Goal: Task Accomplishment & Management: Manage account settings

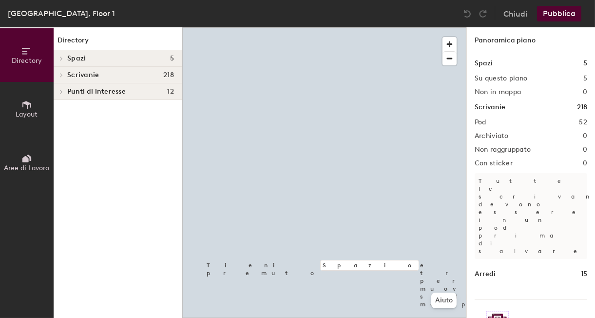
click at [22, 167] on span "Aree di Lavoro" at bounding box center [26, 168] width 45 height 8
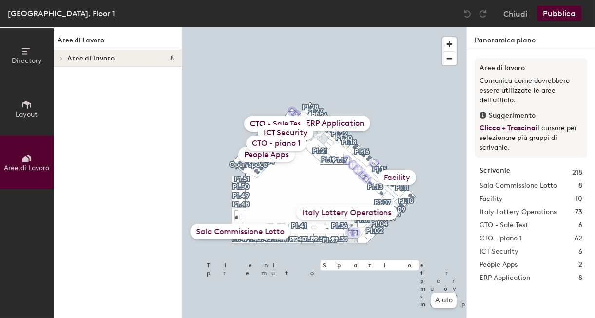
click at [285, 142] on div "CTO - piano 1" at bounding box center [276, 143] width 60 height 16
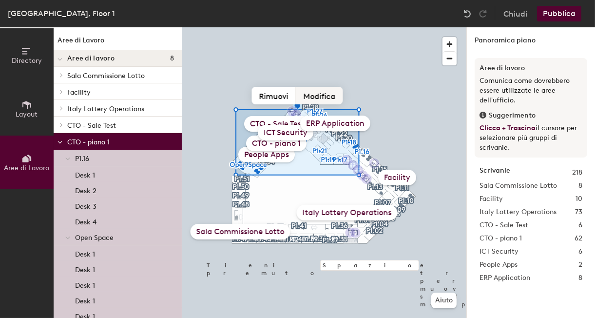
click at [328, 96] on button "Modifica" at bounding box center [319, 96] width 47 height 18
click at [307, 143] on input "CTO - piano 1" at bounding box center [275, 143] width 97 height 15
click at [452, 42] on span "button" at bounding box center [449, 44] width 14 height 14
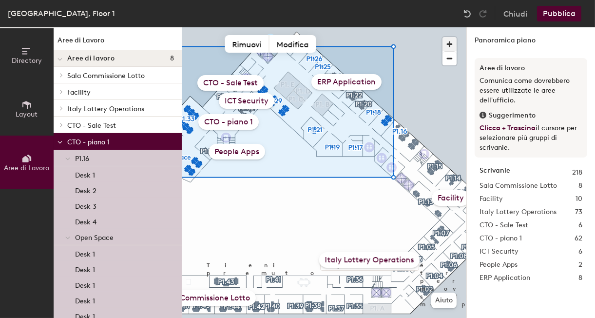
click at [450, 44] on span "button" at bounding box center [449, 44] width 14 height 14
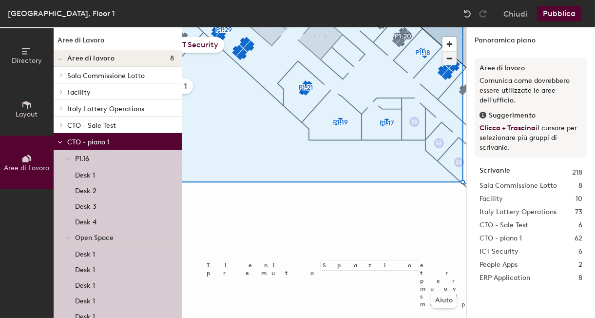
click at [447, 61] on span "button" at bounding box center [449, 59] width 14 height 14
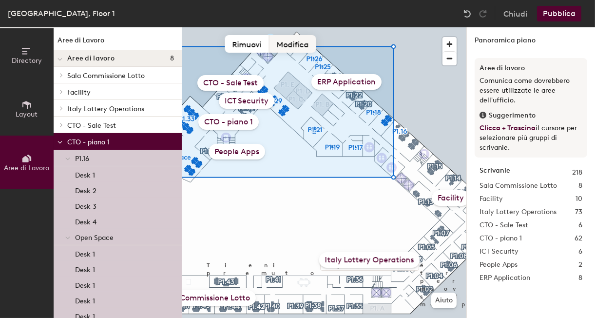
click at [298, 43] on button "Modifica" at bounding box center [292, 44] width 47 height 18
click at [450, 41] on span "button" at bounding box center [449, 44] width 14 height 14
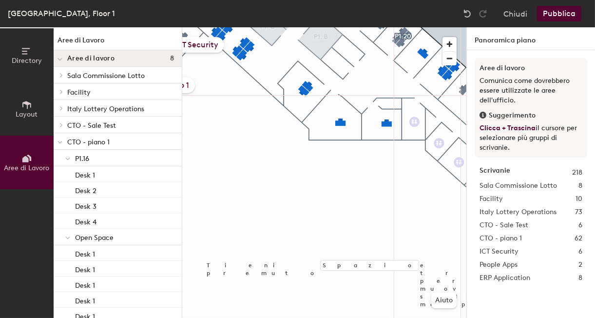
click at [312, 27] on div at bounding box center [324, 27] width 284 height 0
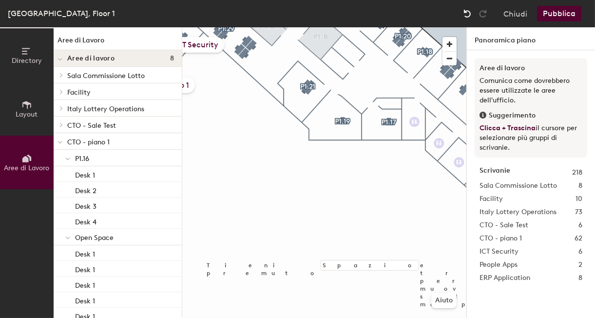
click at [466, 16] on img at bounding box center [467, 14] width 10 height 10
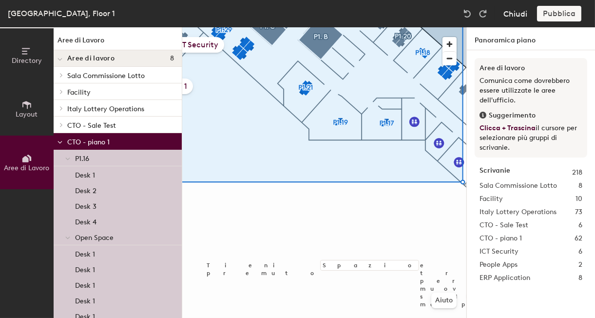
click at [515, 16] on button "Chiudi" at bounding box center [515, 14] width 24 height 16
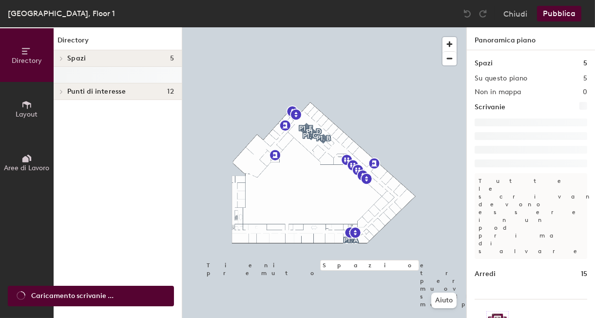
click at [20, 162] on button "Aree di Lavoro" at bounding box center [27, 162] width 54 height 54
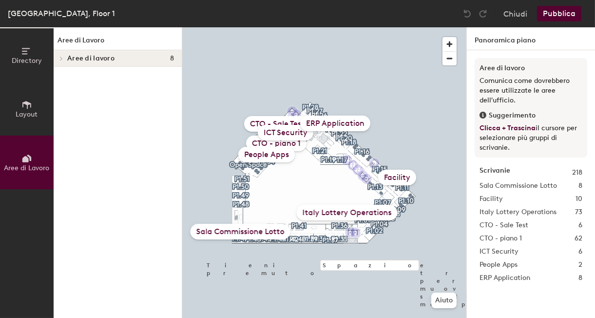
click at [31, 47] on icon at bounding box center [26, 51] width 11 height 11
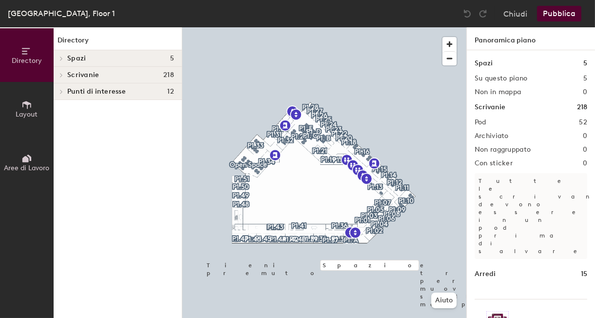
click at [61, 74] on icon at bounding box center [61, 75] width 4 height 5
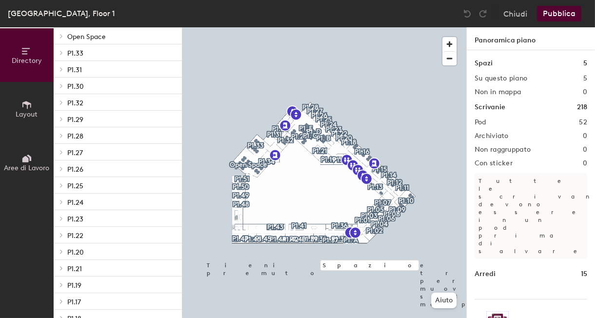
scroll to position [174, 0]
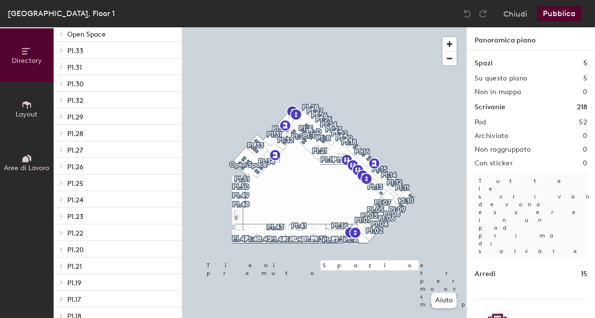
click at [106, 211] on p "P1.23" at bounding box center [120, 215] width 107 height 13
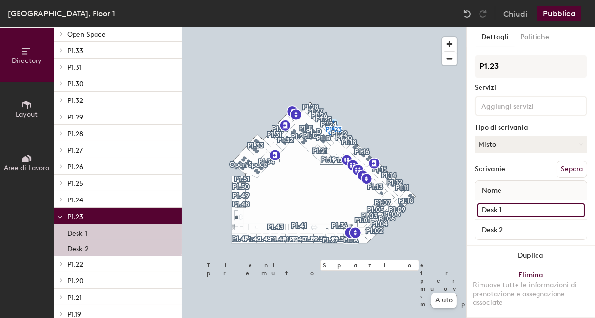
click at [511, 215] on input "Desk 1" at bounding box center [531, 210] width 108 height 14
click at [454, 38] on span "button" at bounding box center [449, 44] width 14 height 14
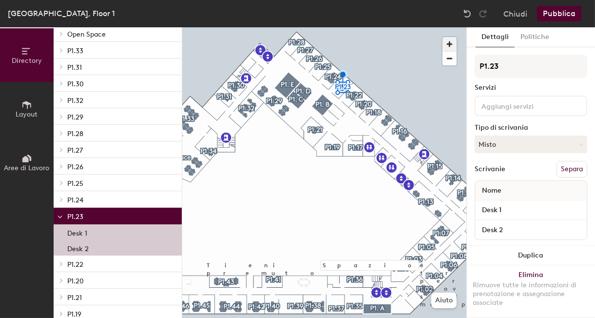
click at [448, 42] on span "button" at bounding box center [449, 44] width 14 height 14
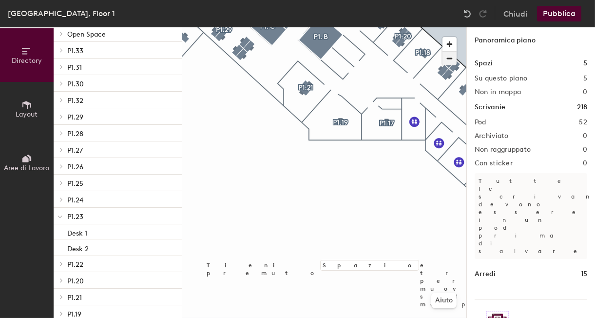
click at [448, 56] on span "button" at bounding box center [449, 59] width 14 height 14
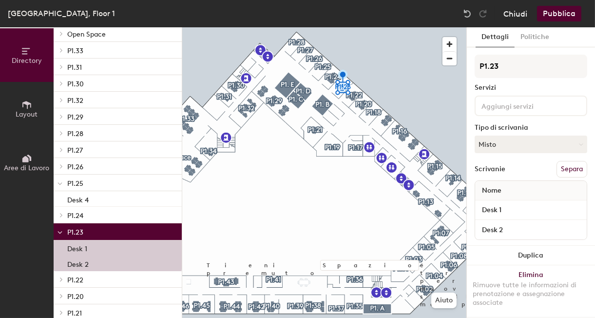
click at [519, 8] on button "Chiudi" at bounding box center [515, 14] width 24 height 16
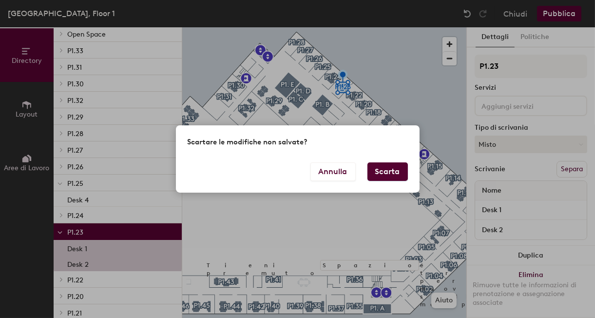
click at [376, 170] on button "Scarta" at bounding box center [387, 171] width 40 height 19
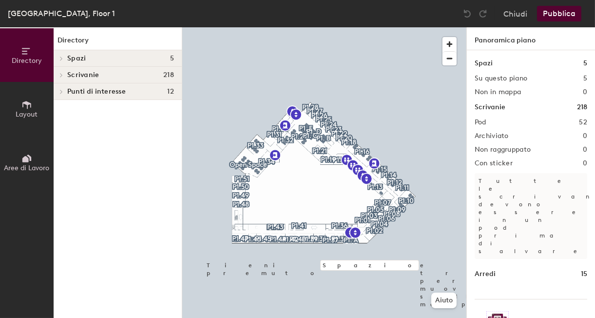
click at [61, 75] on icon at bounding box center [61, 75] width 4 height 5
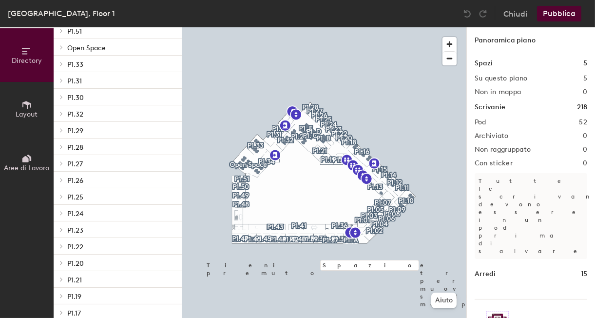
scroll to position [162, 0]
click at [61, 228] on icon at bounding box center [61, 228] width 4 height 5
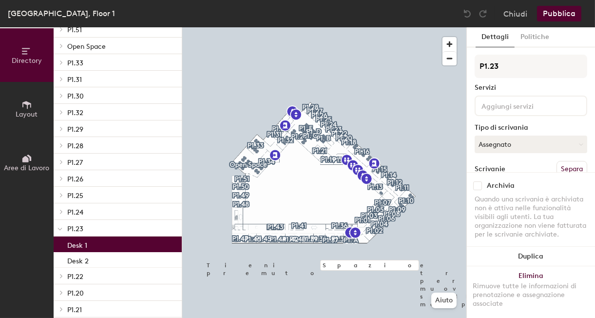
click at [79, 248] on p "Desk 1" at bounding box center [77, 243] width 20 height 11
click at [448, 43] on span "button" at bounding box center [449, 44] width 14 height 14
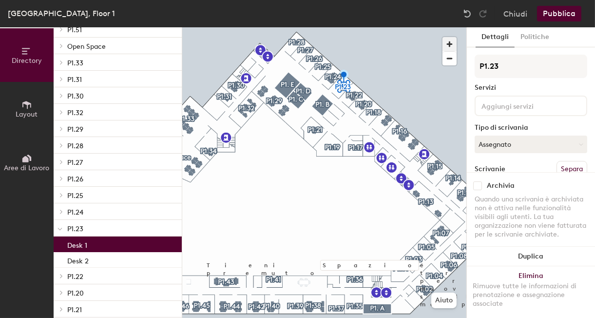
click at [448, 43] on span "button" at bounding box center [449, 44] width 14 height 14
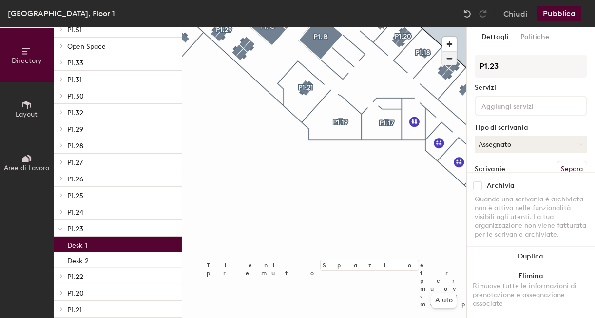
click at [446, 59] on span "button" at bounding box center [449, 59] width 14 height 14
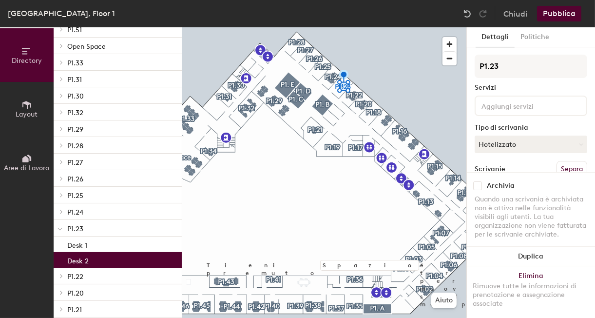
click at [111, 257] on div "Desk 2" at bounding box center [118, 260] width 128 height 16
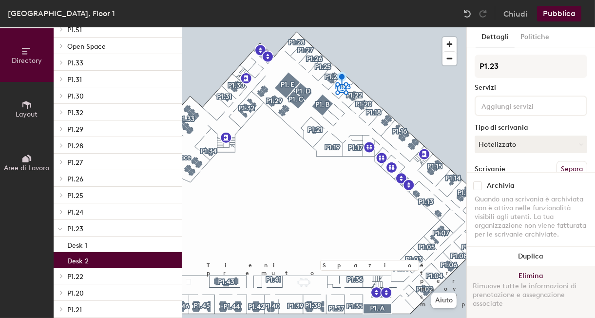
click at [508, 271] on button "Elimina Rimuove tutte le informazioni di prenotazione e assegnazione associate" at bounding box center [531, 292] width 128 height 52
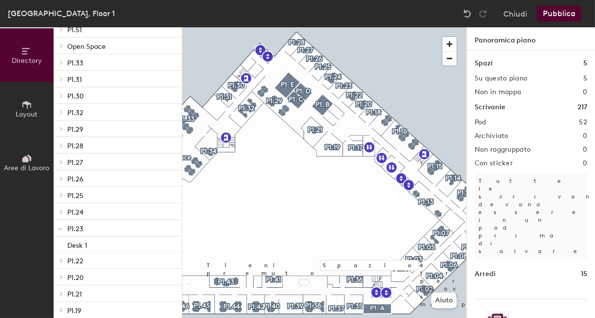
click at [38, 103] on button "Layout" at bounding box center [27, 109] width 54 height 54
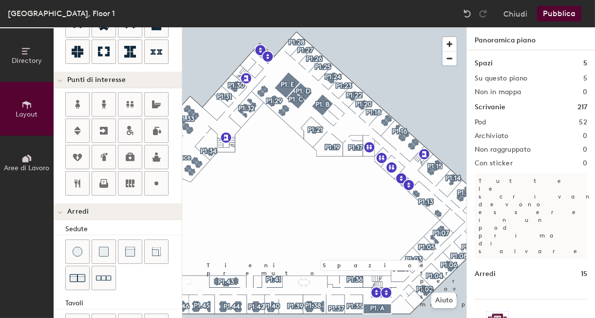
scroll to position [0, 0]
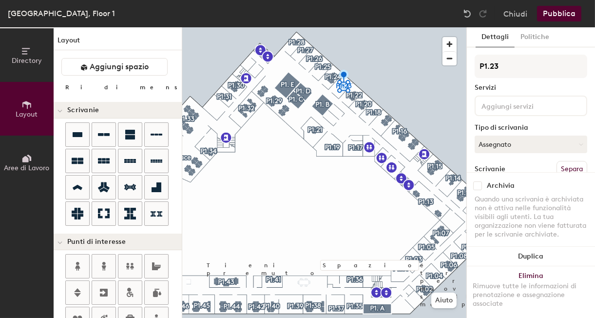
click at [256, 90] on input "range" at bounding box center [256, 89] width 0 height 8
click at [256, 89] on input "range" at bounding box center [256, 89] width 0 height 8
click at [561, 12] on button "Pubblica" at bounding box center [559, 14] width 44 height 16
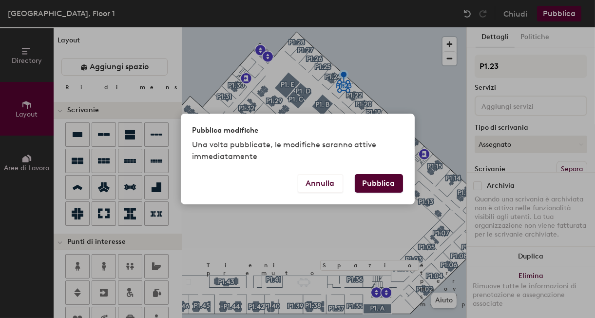
click at [392, 182] on button "Pubblica" at bounding box center [379, 183] width 48 height 19
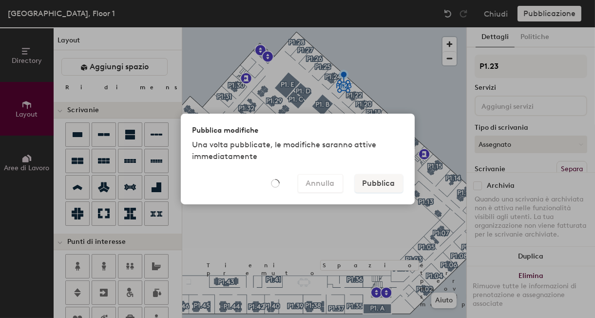
type input "20"
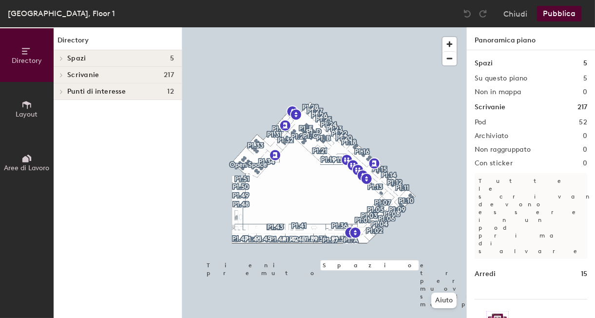
click at [25, 165] on span "Aree di Lavoro" at bounding box center [26, 168] width 45 height 8
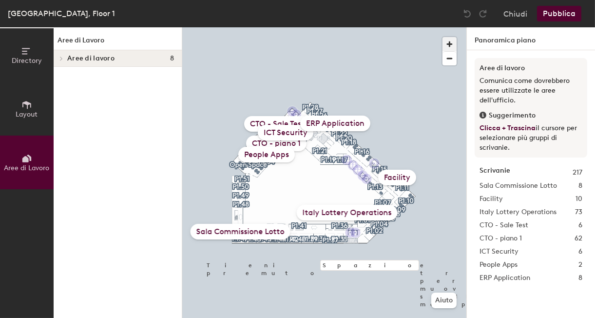
click at [448, 42] on span "button" at bounding box center [449, 44] width 14 height 14
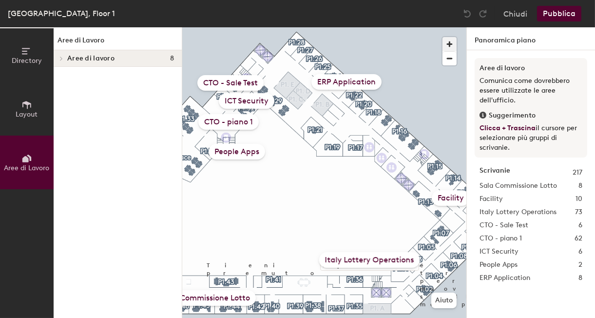
click at [451, 43] on span "button" at bounding box center [449, 44] width 14 height 14
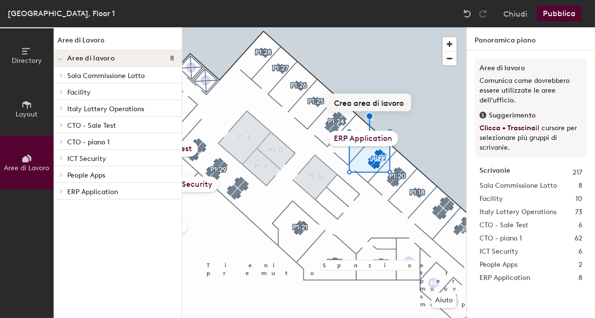
click at [366, 102] on button "Crea area di lavoro" at bounding box center [369, 103] width 84 height 18
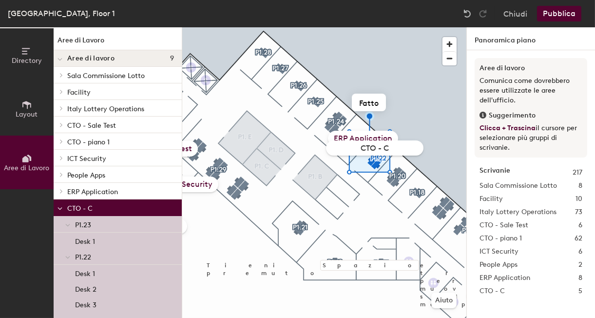
type input "CTO - CC"
click at [352, 107] on button "Rimuovi" at bounding box center [345, 103] width 44 height 18
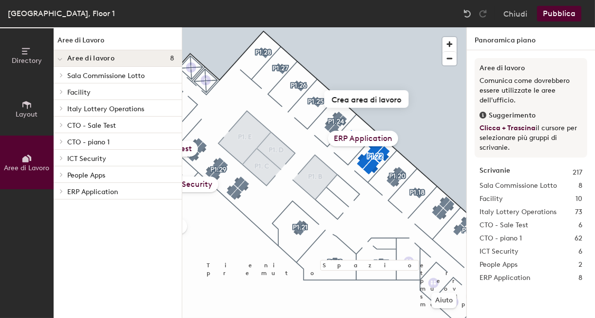
click at [360, 139] on div "Tieni premuto Spazio e trascina per muoverti sulla mappa. Aiuto Sala Commission…" at bounding box center [324, 172] width 284 height 290
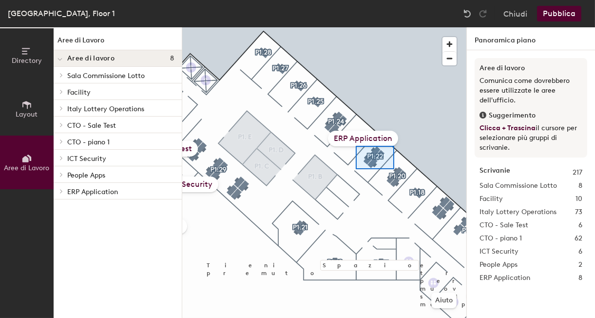
click at [394, 146] on div "Tieni premuto Spazio e trascina per muoverti sulla mappa. Aiuto Sala Commission…" at bounding box center [324, 172] width 284 height 290
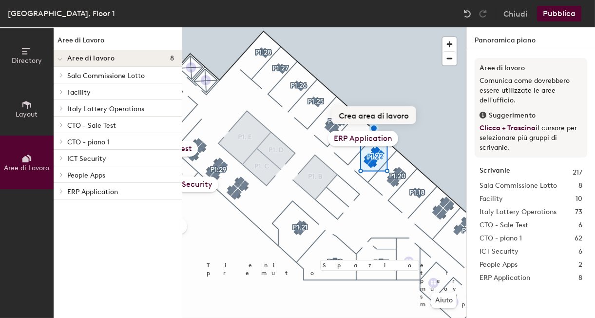
click at [384, 114] on button "Crea area di lavoro" at bounding box center [374, 115] width 84 height 18
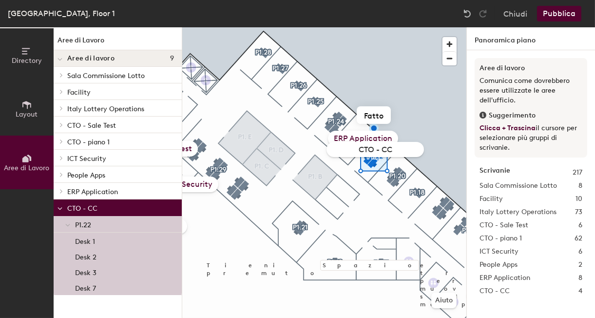
type input "CTO - CC"
click at [569, 10] on button "Pubblica" at bounding box center [559, 14] width 44 height 16
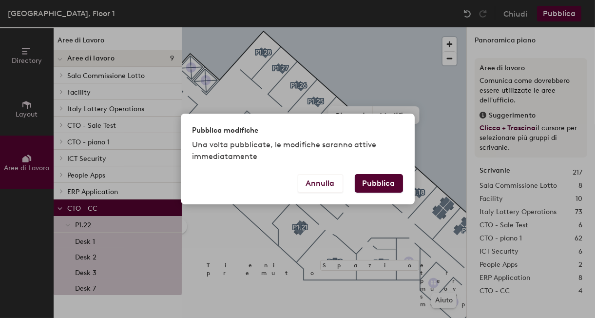
click at [390, 180] on button "Pubblica" at bounding box center [379, 183] width 48 height 19
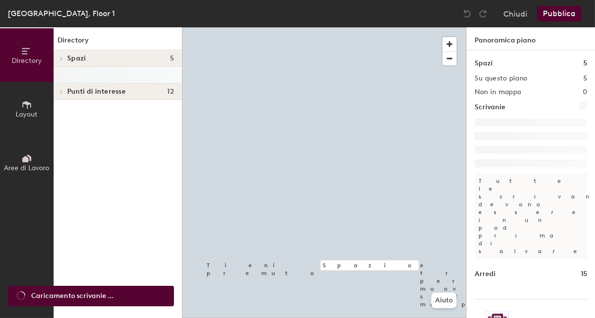
click at [32, 162] on icon at bounding box center [26, 158] width 11 height 11
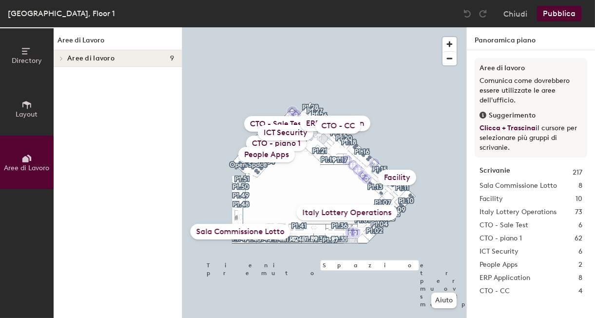
click at [330, 210] on div "Italy Lottery Operations" at bounding box center [347, 213] width 101 height 16
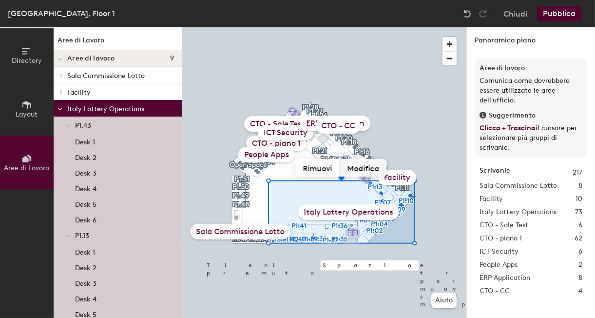
click at [354, 170] on button "Modifica" at bounding box center [363, 168] width 47 height 18
click at [376, 171] on div "Tieni premuto Spazio e trascina per muoverti sulla mappa. Aiuto Sala Commission…" at bounding box center [324, 172] width 284 height 290
click at [366, 169] on button "Modifica" at bounding box center [363, 168] width 47 height 18
click at [450, 39] on span "button" at bounding box center [449, 44] width 14 height 14
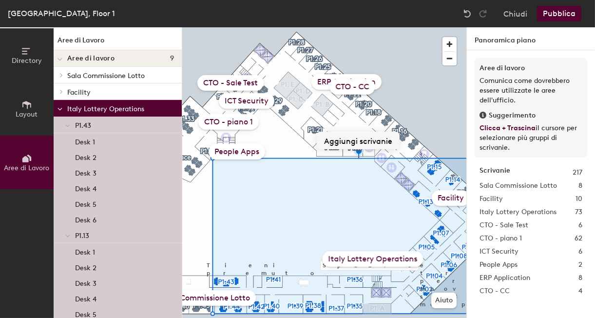
click at [374, 141] on button "Aggiungi scrivanie" at bounding box center [358, 141] width 83 height 18
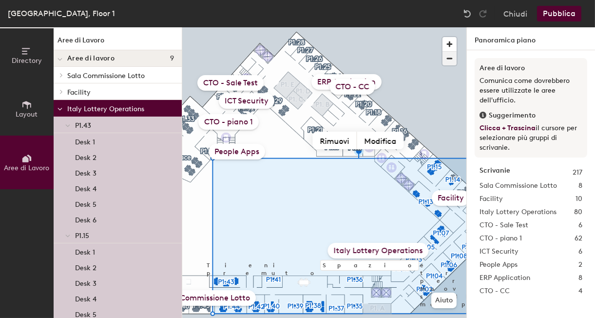
click at [450, 56] on span "button" at bounding box center [449, 59] width 14 height 14
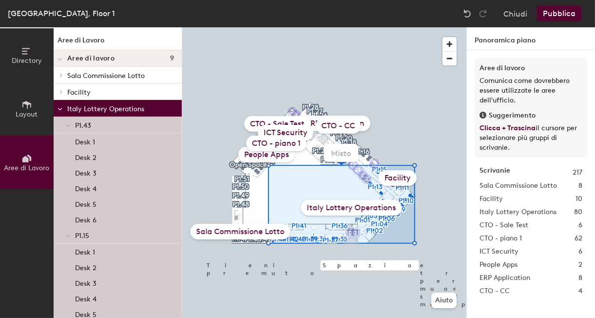
click at [364, 206] on div "Italy Lottery Operations" at bounding box center [351, 208] width 101 height 16
click at [372, 152] on button "Modifica" at bounding box center [363, 153] width 47 height 18
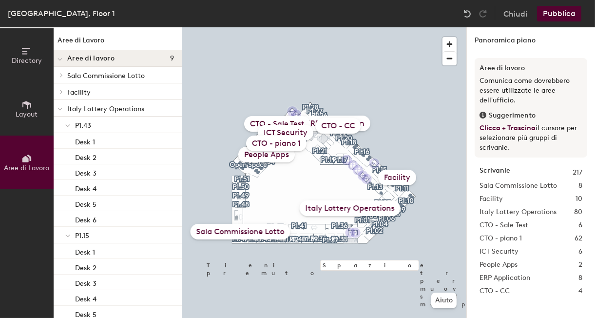
click at [399, 174] on div "Facility" at bounding box center [397, 177] width 38 height 16
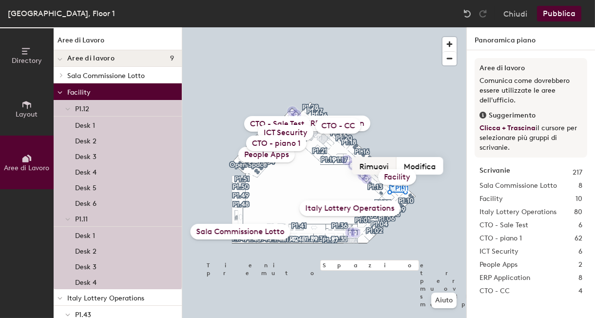
click at [388, 165] on button "Rimuovi" at bounding box center [374, 166] width 44 height 18
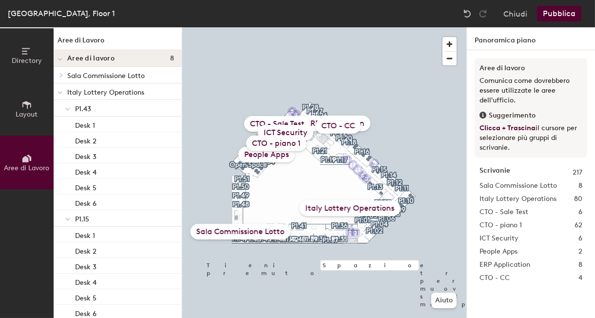
click at [358, 207] on div "Italy Lottery Operations" at bounding box center [350, 208] width 101 height 16
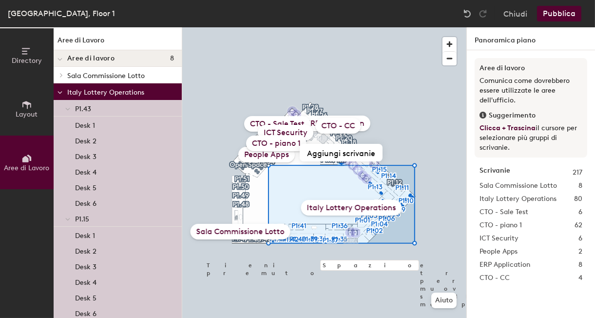
click at [563, 16] on button "Pubblica" at bounding box center [559, 14] width 44 height 16
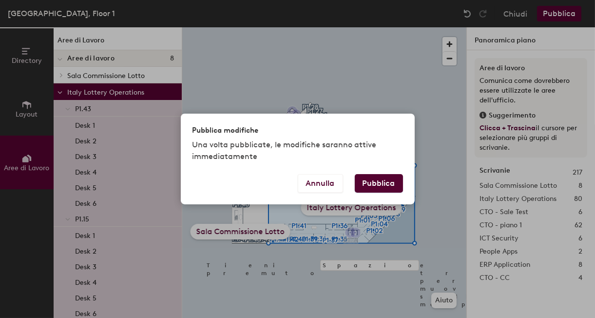
click at [376, 186] on button "Pubblica" at bounding box center [379, 183] width 48 height 19
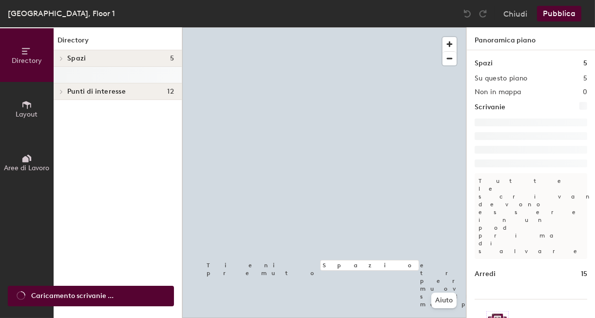
click at [33, 147] on button "Aree di Lavoro" at bounding box center [27, 162] width 54 height 54
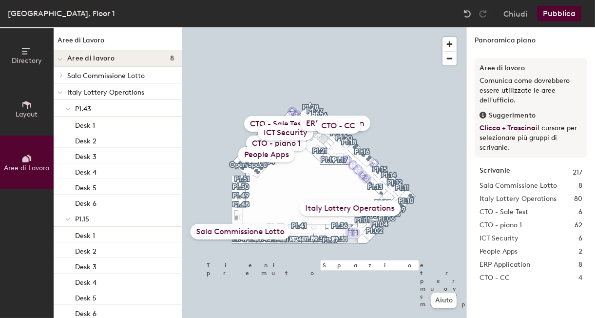
click at [399, 27] on div at bounding box center [324, 27] width 284 height 0
click at [412, 167] on button "Crea area di lavoro" at bounding box center [394, 166] width 84 height 18
type input "Facility - piano 1"
click at [66, 109] on icon at bounding box center [68, 109] width 4 height 2
click at [64, 125] on div at bounding box center [67, 124] width 13 height 16
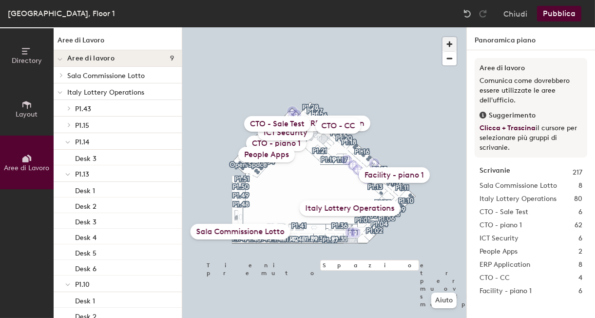
click at [453, 42] on span "button" at bounding box center [449, 44] width 14 height 14
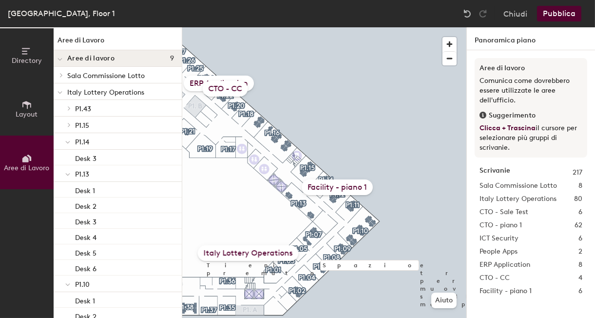
click at [69, 142] on icon at bounding box center [68, 142] width 4 height 2
click at [68, 158] on icon at bounding box center [67, 159] width 5 height 4
click at [66, 178] on span at bounding box center [67, 175] width 5 height 8
click at [61, 92] on icon at bounding box center [59, 93] width 5 height 4
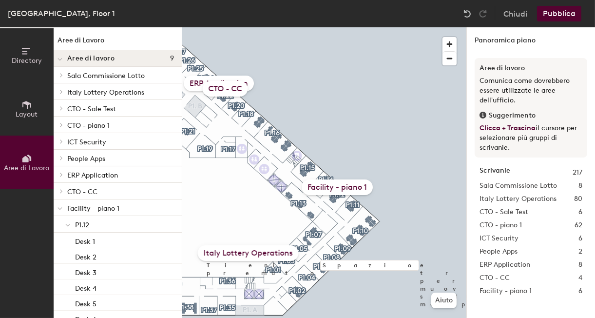
click at [84, 222] on span "P1.12" at bounding box center [82, 225] width 14 height 8
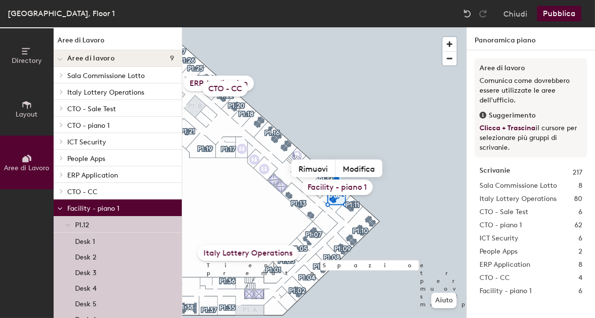
click at [557, 13] on button "Pubblica" at bounding box center [559, 14] width 44 height 16
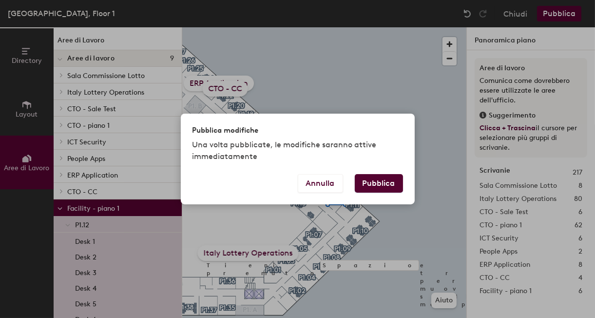
click at [391, 180] on button "Pubblica" at bounding box center [379, 183] width 48 height 19
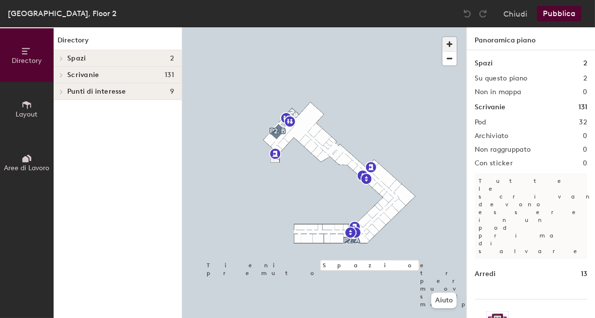
click at [449, 41] on span "button" at bounding box center [449, 44] width 14 height 14
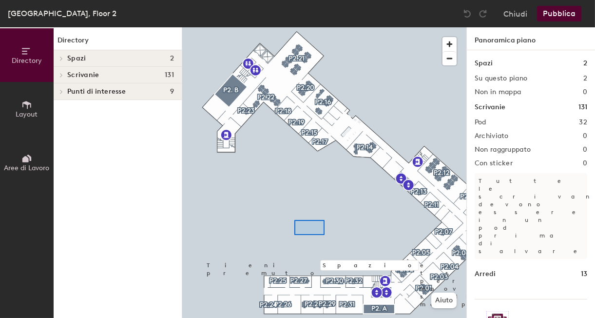
click at [292, 27] on div at bounding box center [324, 27] width 284 height 0
click at [451, 43] on span "button" at bounding box center [449, 44] width 14 height 14
click at [452, 58] on span "button" at bounding box center [449, 59] width 14 height 14
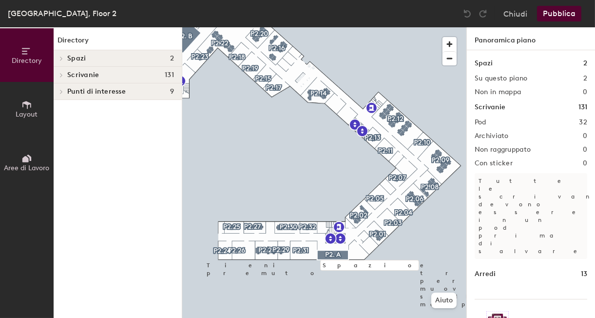
click at [27, 171] on button "Aree di Lavoro" at bounding box center [27, 162] width 54 height 54
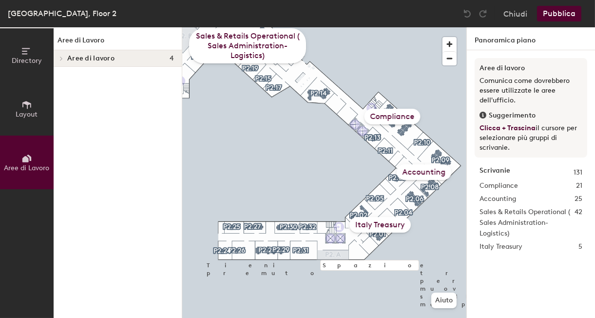
click at [384, 227] on div "Italy Treasury" at bounding box center [379, 225] width 61 height 16
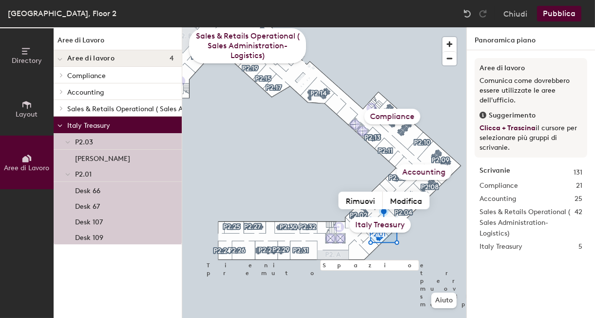
click at [424, 172] on div "Accounting" at bounding box center [423, 172] width 55 height 16
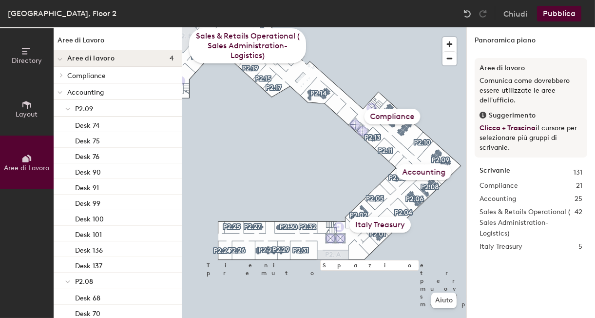
click at [427, 171] on div "Accounting" at bounding box center [423, 172] width 55 height 16
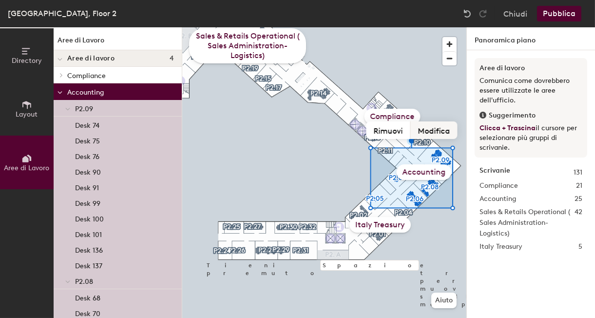
click at [433, 130] on button "Modifica" at bounding box center [434, 130] width 47 height 18
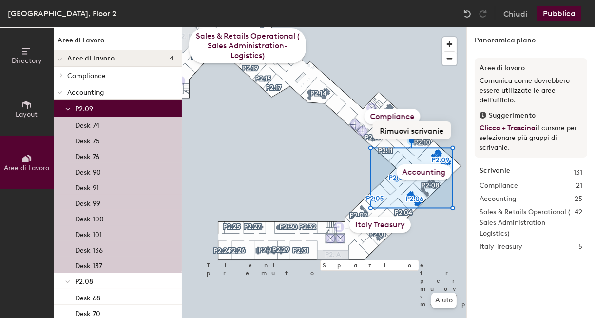
click at [421, 135] on button "Rimuovi scrivanie" at bounding box center [412, 130] width 78 height 18
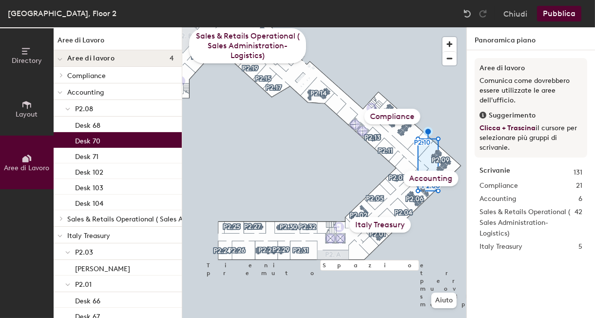
click at [58, 234] on icon at bounding box center [59, 236] width 5 height 4
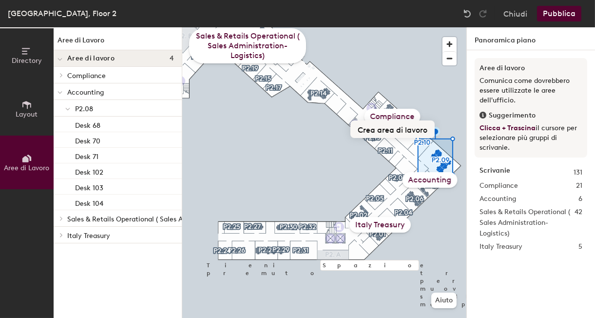
click at [414, 126] on button "Crea area di lavoro" at bounding box center [392, 129] width 84 height 18
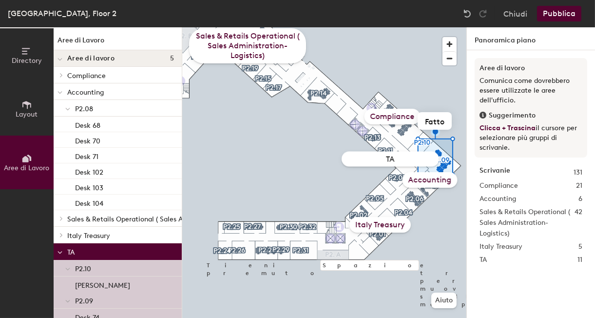
type input "TAX"
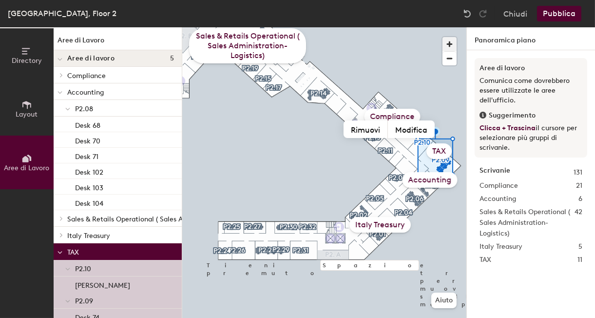
click at [452, 42] on span "button" at bounding box center [449, 44] width 14 height 14
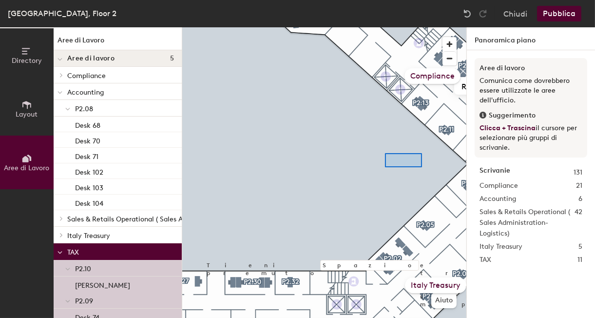
click at [399, 27] on div at bounding box center [324, 27] width 284 height 0
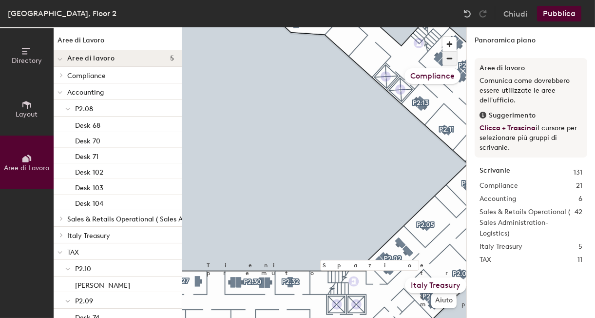
click at [451, 57] on span "button" at bounding box center [449, 59] width 14 height 14
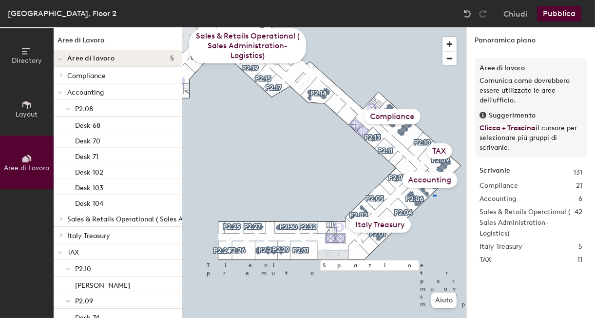
click at [433, 27] on div at bounding box center [324, 27] width 284 height 0
click at [453, 46] on span "button" at bounding box center [449, 44] width 14 height 14
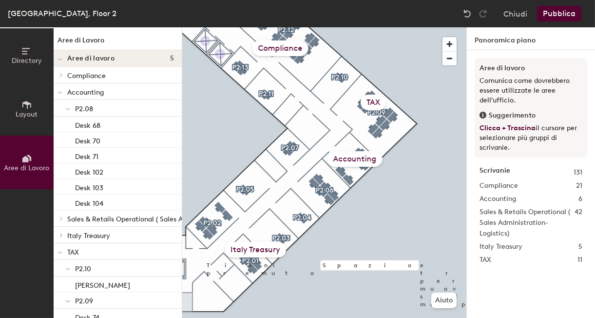
click at [376, 103] on div "TAX" at bounding box center [372, 102] width 25 height 16
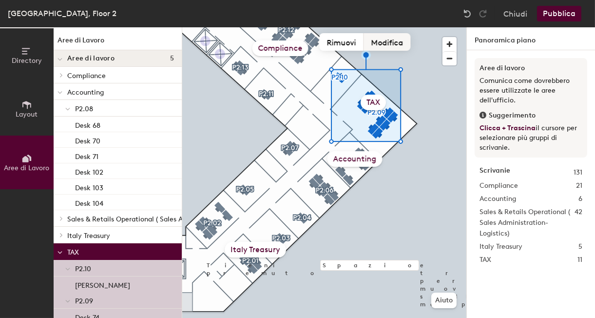
click at [390, 42] on button "Modifica" at bounding box center [387, 42] width 47 height 18
click at [347, 39] on button "Rimuovi" at bounding box center [342, 42] width 44 height 18
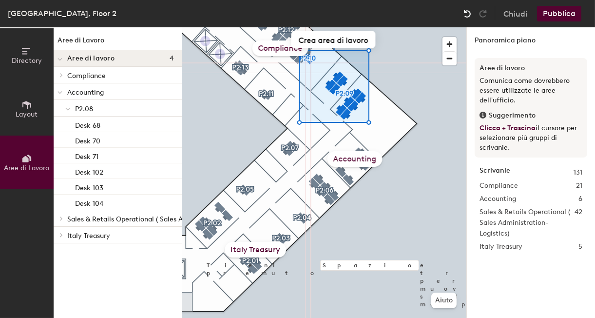
click at [470, 12] on img at bounding box center [467, 14] width 10 height 10
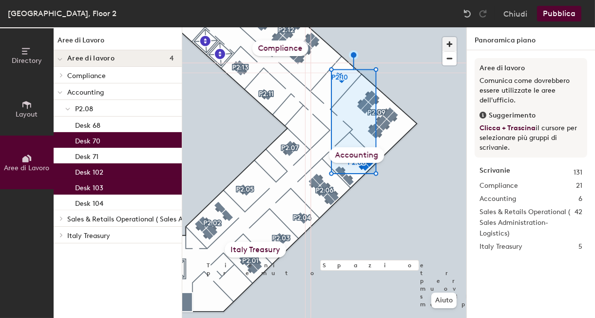
click at [449, 44] on span "button" at bounding box center [449, 44] width 14 height 14
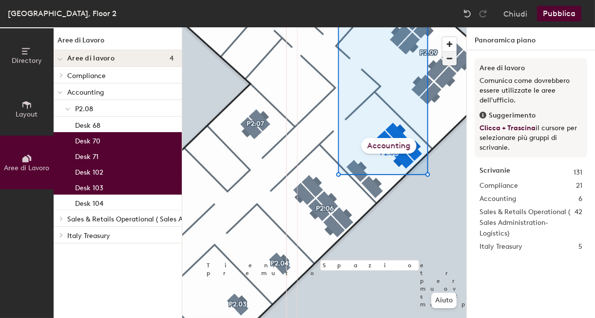
click at [450, 56] on span "button" at bounding box center [449, 59] width 14 height 14
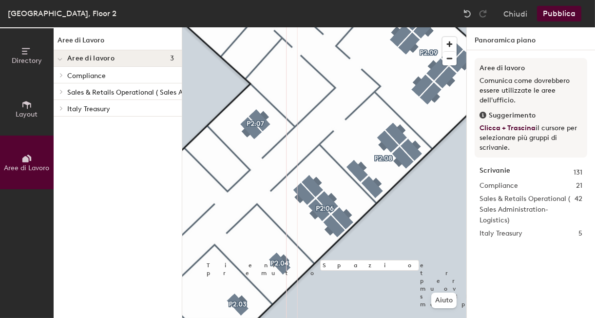
click at [78, 109] on p "Italy Treasury" at bounding box center [120, 108] width 107 height 13
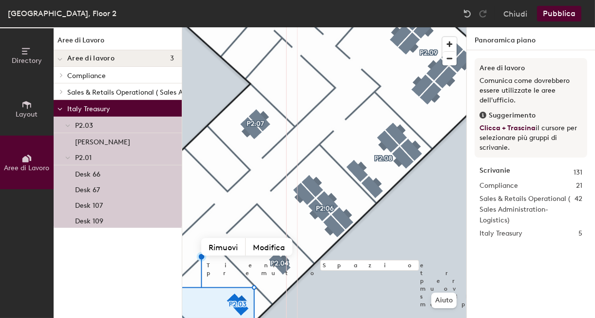
click at [59, 107] on span at bounding box center [59, 109] width 5 height 8
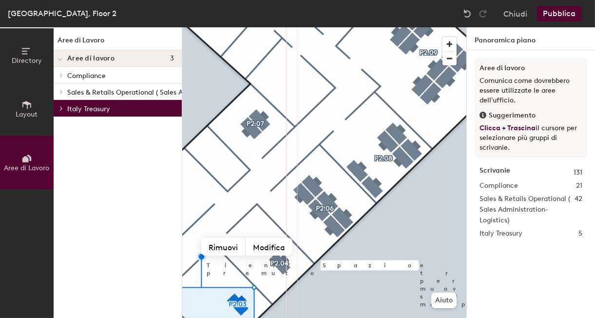
click at [63, 73] on icon at bounding box center [61, 75] width 4 height 5
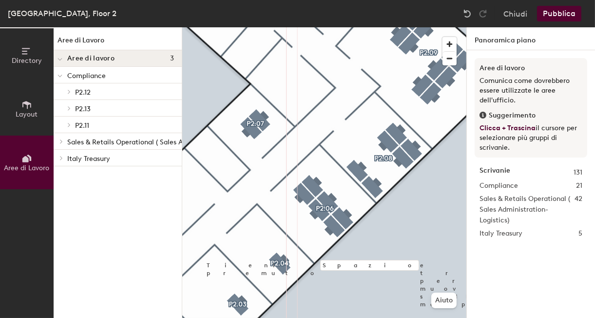
click at [31, 157] on icon at bounding box center [26, 158] width 11 height 11
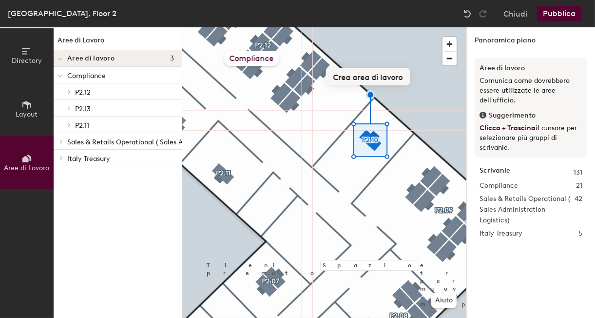
click at [376, 78] on button "Crea area di lavoro" at bounding box center [368, 77] width 84 height 18
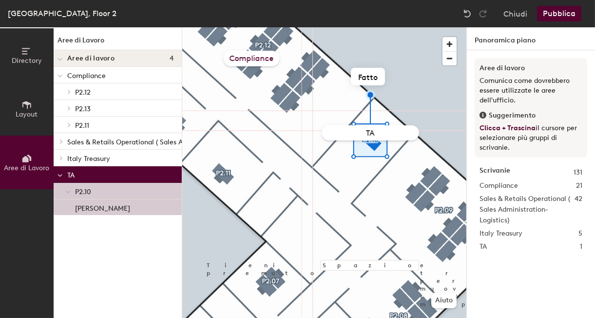
type input "TAX"
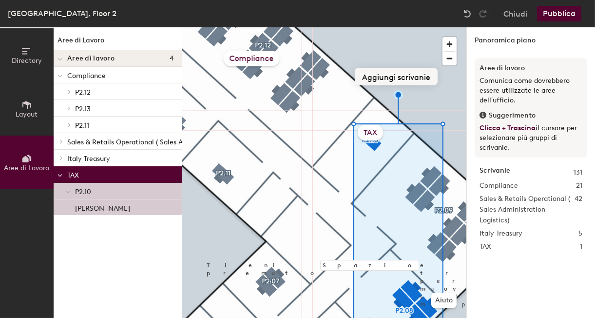
click at [408, 84] on button "Aggiungi scrivanie" at bounding box center [396, 77] width 83 height 18
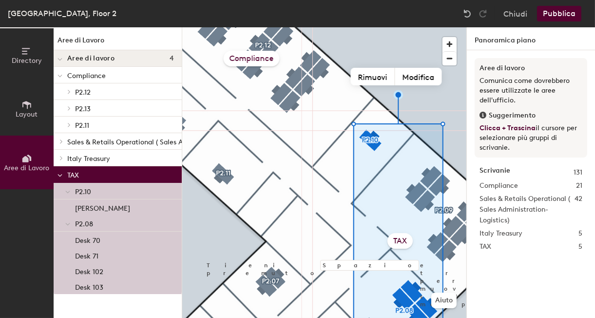
click at [561, 14] on button "Pubblica" at bounding box center [559, 14] width 44 height 16
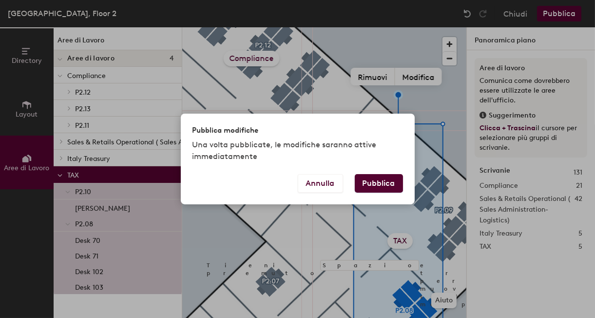
click at [384, 183] on button "Pubblica" at bounding box center [379, 183] width 48 height 19
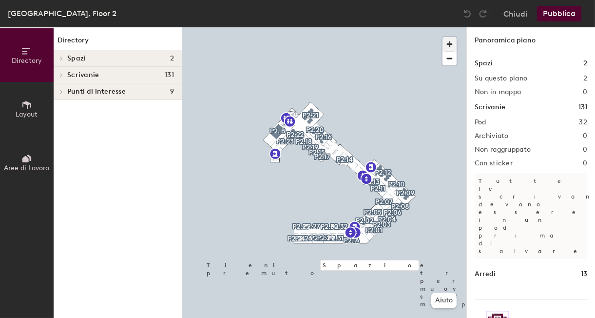
click at [453, 40] on span "button" at bounding box center [449, 44] width 14 height 14
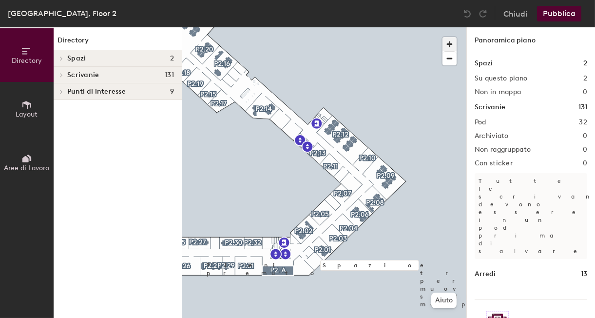
click at [453, 40] on span "button" at bounding box center [449, 44] width 14 height 14
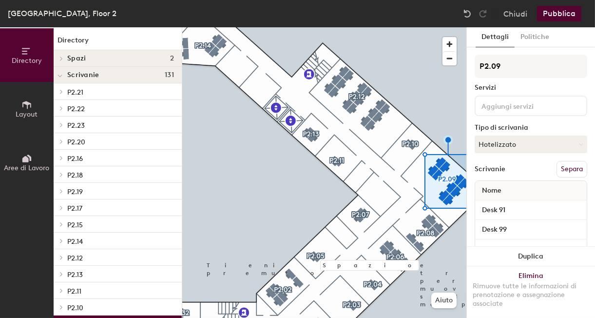
click at [32, 159] on icon at bounding box center [26, 158] width 11 height 11
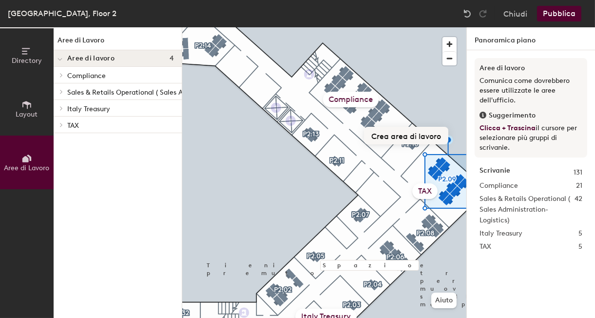
click at [390, 132] on button "Crea area di lavoro" at bounding box center [406, 136] width 84 height 18
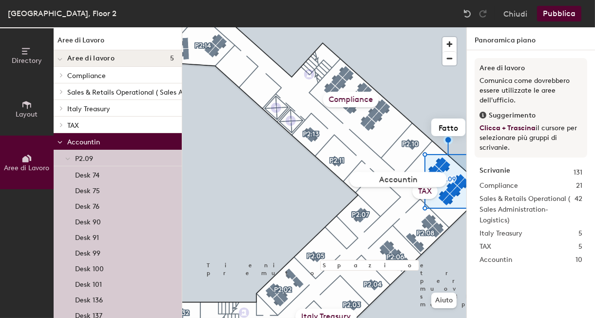
type input "Accounting"
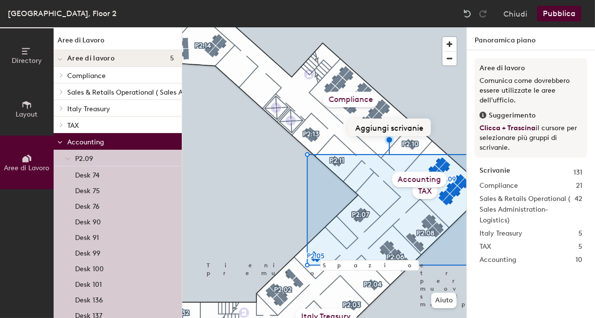
click at [405, 127] on button "Aggiungi scrivanie" at bounding box center [389, 127] width 83 height 18
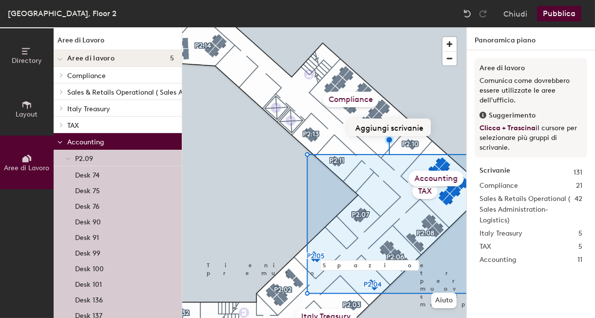
click at [413, 129] on button "Aggiungi scrivanie" at bounding box center [389, 127] width 83 height 18
click at [409, 123] on button "Aggiungi scrivanie" at bounding box center [389, 127] width 83 height 18
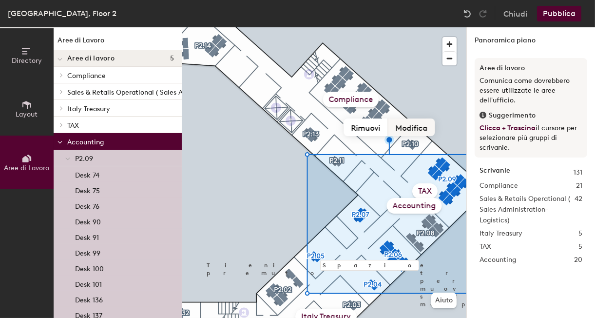
click at [415, 126] on button "Modifica" at bounding box center [411, 127] width 47 height 18
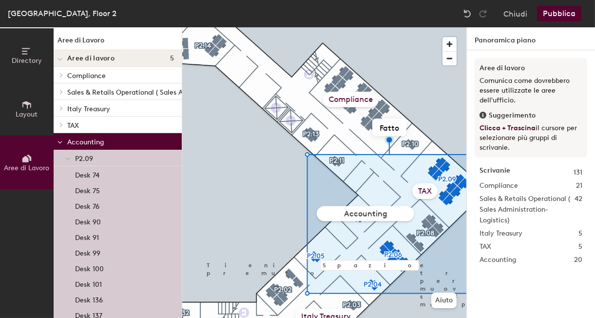
click at [345, 215] on input "Accounting" at bounding box center [365, 213] width 97 height 15
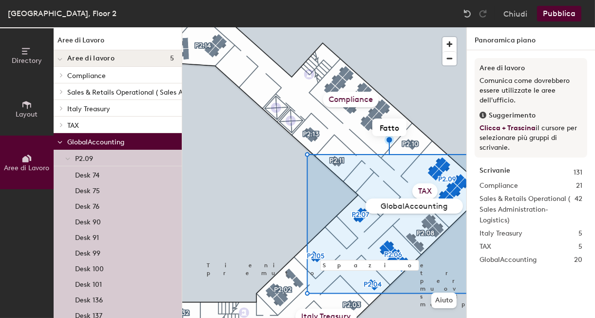
type input "Global Accounting"
click at [558, 15] on button "Pubblica" at bounding box center [559, 14] width 44 height 16
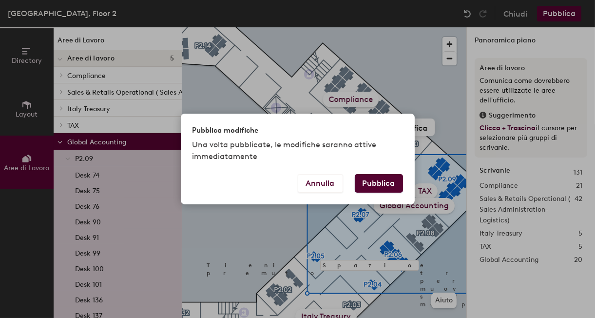
click at [390, 187] on button "Pubblica" at bounding box center [379, 183] width 48 height 19
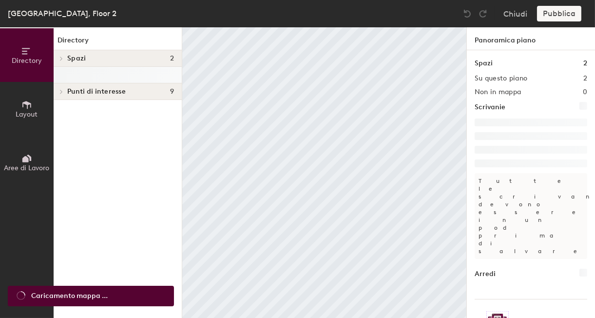
click at [29, 164] on span "Aree di Lavoro" at bounding box center [26, 168] width 45 height 8
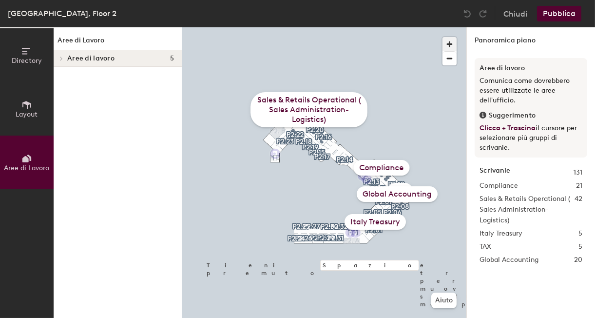
click at [452, 45] on span "button" at bounding box center [449, 44] width 14 height 14
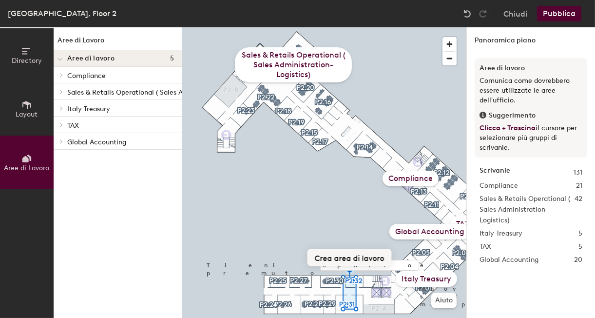
click at [363, 261] on button "Crea area di lavoro" at bounding box center [349, 257] width 84 height 18
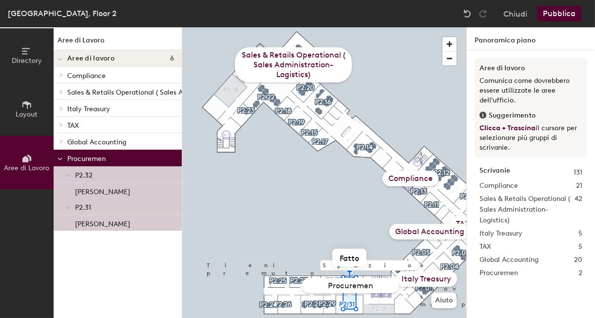
type input "Procurement"
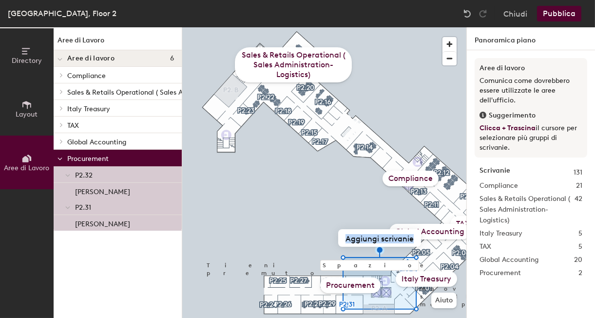
click at [398, 271] on div "Italy Treasury" at bounding box center [425, 279] width 61 height 16
click at [450, 46] on span "button" at bounding box center [449, 44] width 14 height 14
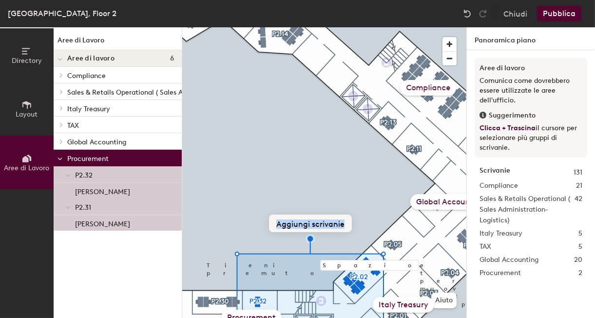
click at [319, 223] on button "Aggiungi scrivanie" at bounding box center [310, 223] width 83 height 18
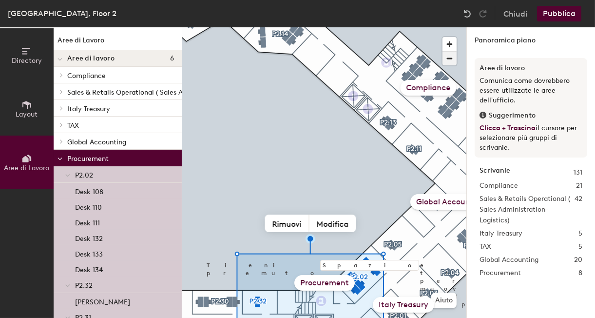
click at [448, 57] on span "button" at bounding box center [449, 59] width 14 height 14
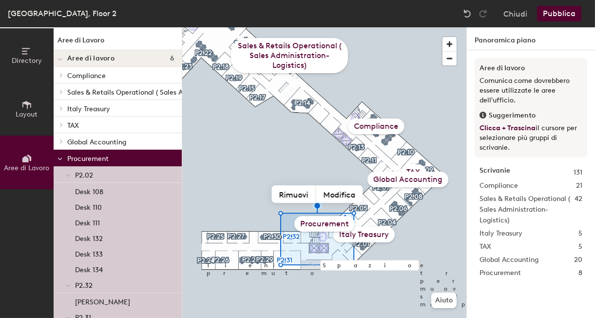
click at [553, 20] on button "Pubblica" at bounding box center [559, 14] width 44 height 16
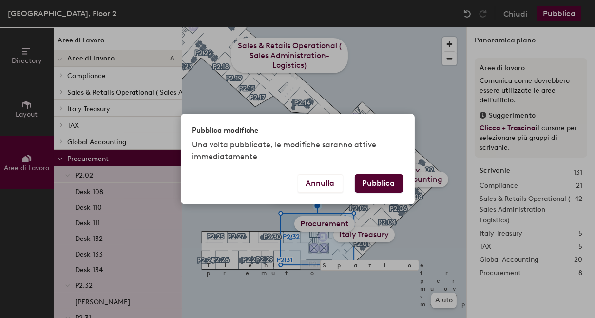
click at [394, 180] on button "Pubblica" at bounding box center [379, 183] width 48 height 19
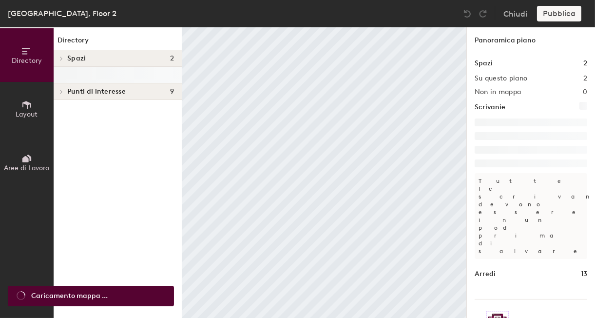
click at [24, 160] on icon at bounding box center [25, 159] width 6 height 6
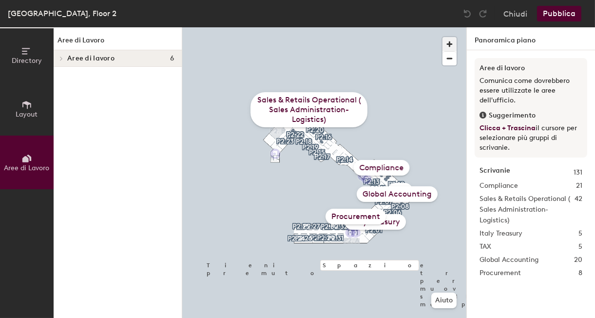
click at [453, 42] on span "button" at bounding box center [449, 44] width 14 height 14
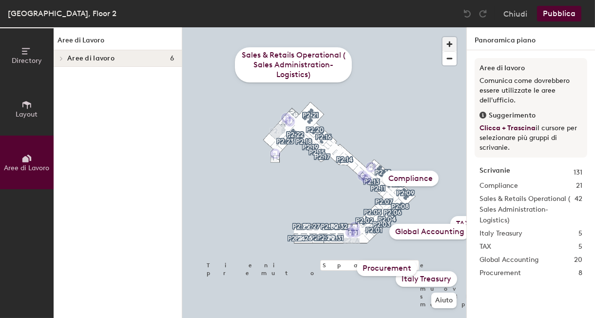
click at [453, 42] on span "button" at bounding box center [449, 44] width 14 height 14
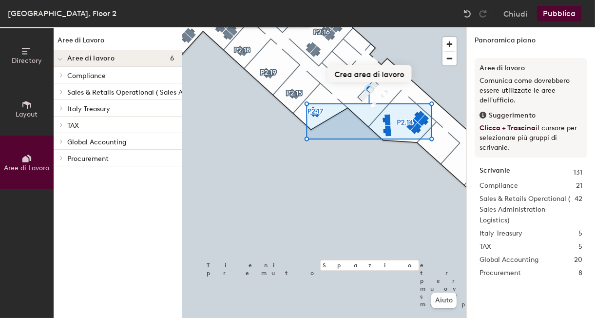
click at [384, 76] on button "Crea area di lavoro" at bounding box center [369, 74] width 84 height 18
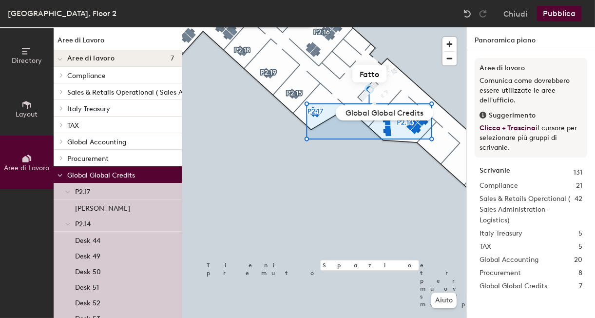
drag, startPoint x: 372, startPoint y: 111, endPoint x: 395, endPoint y: 111, distance: 23.9
click at [395, 111] on input "Global Global Credits" at bounding box center [384, 112] width 97 height 15
type input "Global Credits"
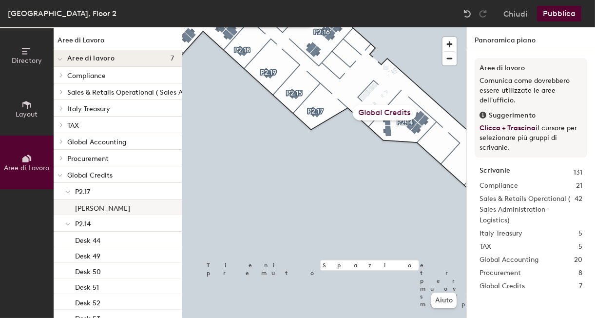
click at [89, 207] on p "[PERSON_NAME]" at bounding box center [102, 206] width 55 height 11
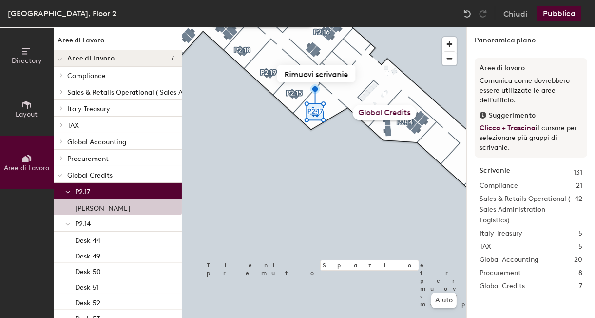
click at [67, 195] on span at bounding box center [67, 192] width 5 height 8
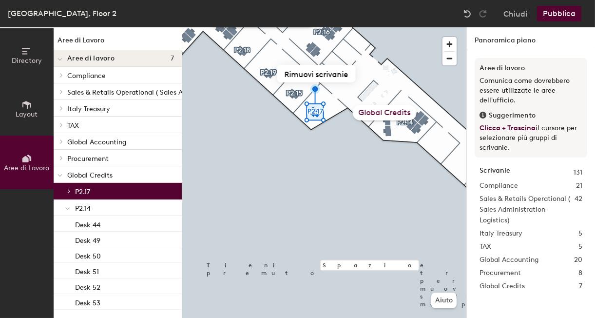
click at [67, 206] on span at bounding box center [67, 208] width 5 height 8
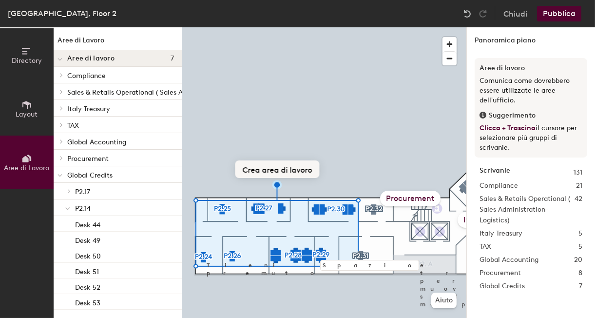
click at [287, 168] on button "Crea area di lavoro" at bounding box center [277, 169] width 84 height 18
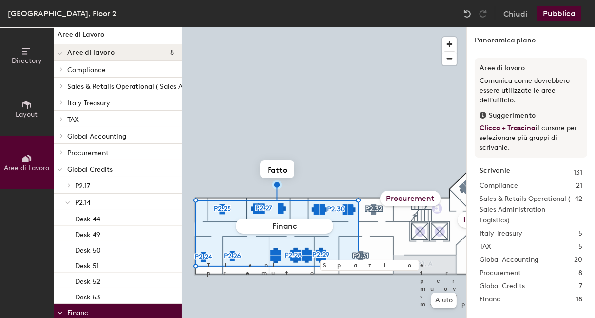
type input "Finance"
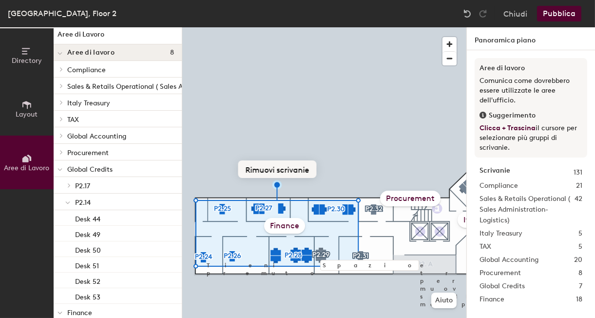
click at [284, 169] on button "Rimuovi scrivanie" at bounding box center [277, 169] width 78 height 18
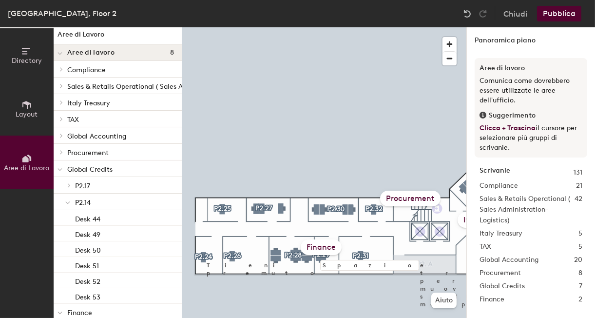
click at [321, 247] on div "Finance" at bounding box center [321, 247] width 41 height 16
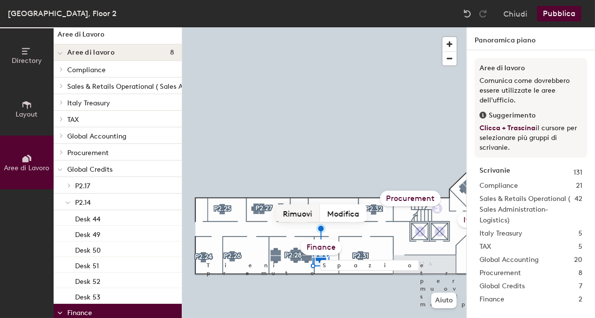
click at [304, 212] on button "Rimuovi" at bounding box center [298, 213] width 44 height 18
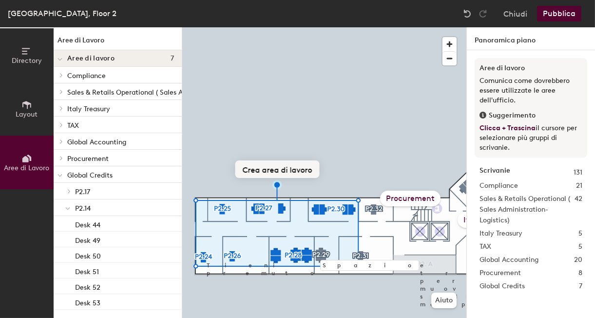
click at [264, 166] on button "Crea area di lavoro" at bounding box center [277, 169] width 84 height 18
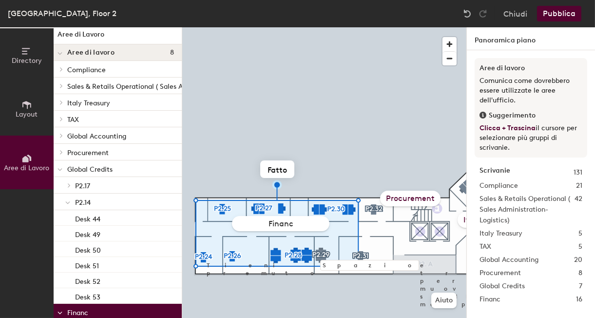
type input "Finance"
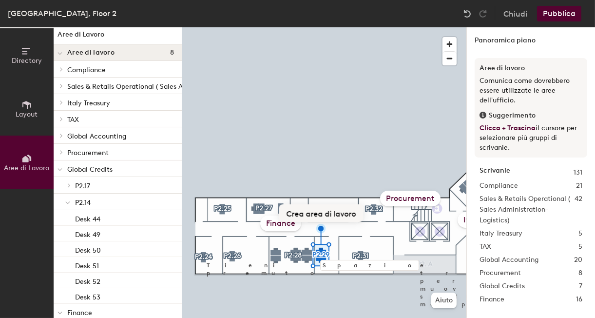
click at [331, 211] on button "Crea area di lavoro" at bounding box center [321, 213] width 84 height 18
type input "PCC"
click at [553, 15] on button "Pubblica" at bounding box center [559, 14] width 44 height 16
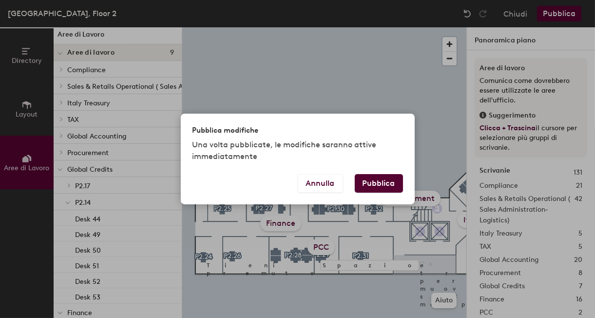
click at [392, 185] on button "Pubblica" at bounding box center [379, 183] width 48 height 19
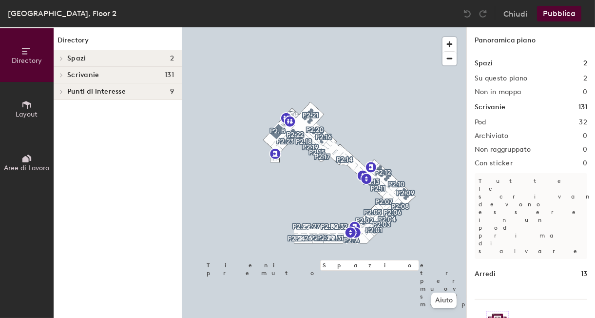
click at [27, 159] on icon at bounding box center [25, 159] width 6 height 6
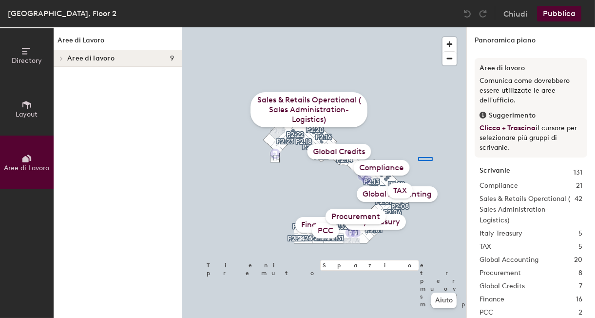
click at [418, 27] on div at bounding box center [324, 27] width 284 height 0
click at [451, 47] on span "button" at bounding box center [449, 44] width 14 height 14
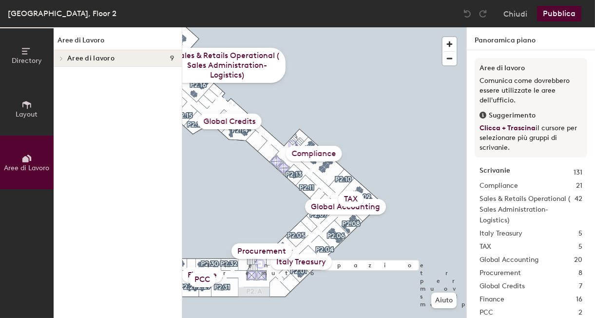
click at [348, 196] on div "TAX" at bounding box center [350, 199] width 25 height 16
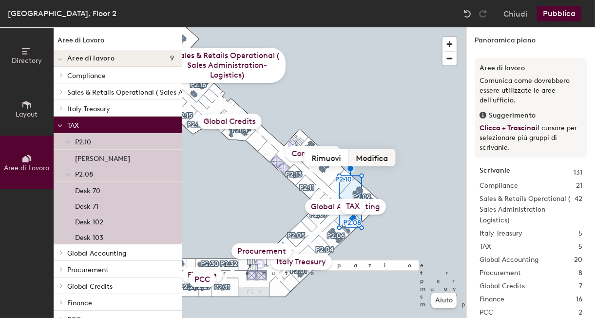
click at [371, 158] on button "Modifica" at bounding box center [372, 158] width 47 height 18
click at [392, 199] on input "TAX" at bounding box center [352, 206] width 97 height 15
click at [337, 159] on button "Rimuovi" at bounding box center [326, 158] width 44 height 18
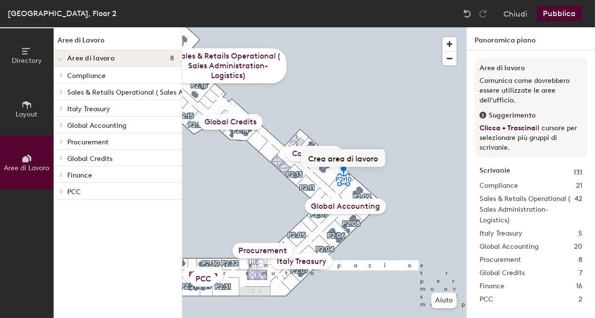
click at [357, 153] on button "Crea area di lavoro" at bounding box center [343, 158] width 84 height 18
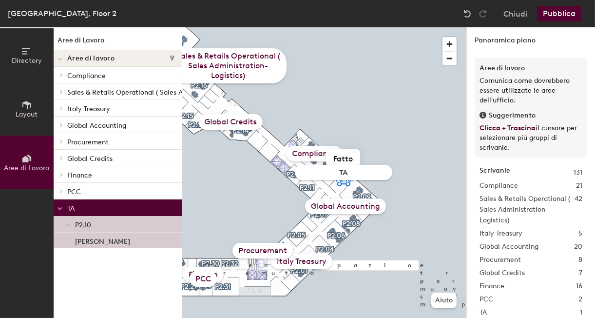
type input "TAX"
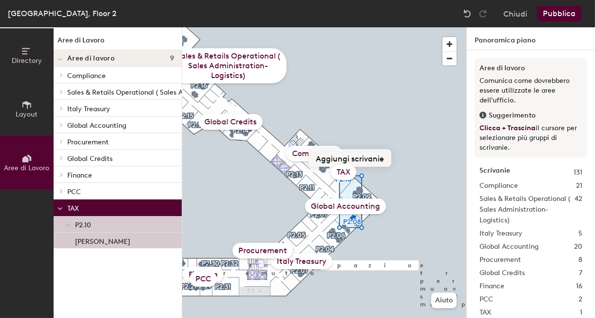
click at [357, 158] on button "Aggiungi scrivanie" at bounding box center [349, 158] width 83 height 18
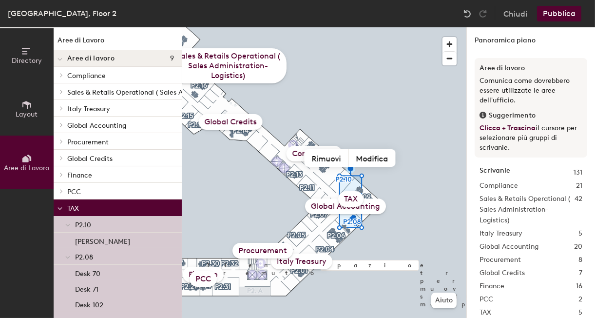
click at [563, 14] on button "Pubblica" at bounding box center [559, 14] width 44 height 16
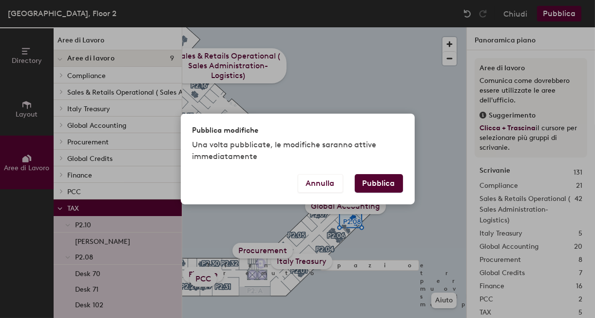
click at [383, 182] on button "Pubblica" at bounding box center [379, 183] width 48 height 19
